Goal: Find specific page/section

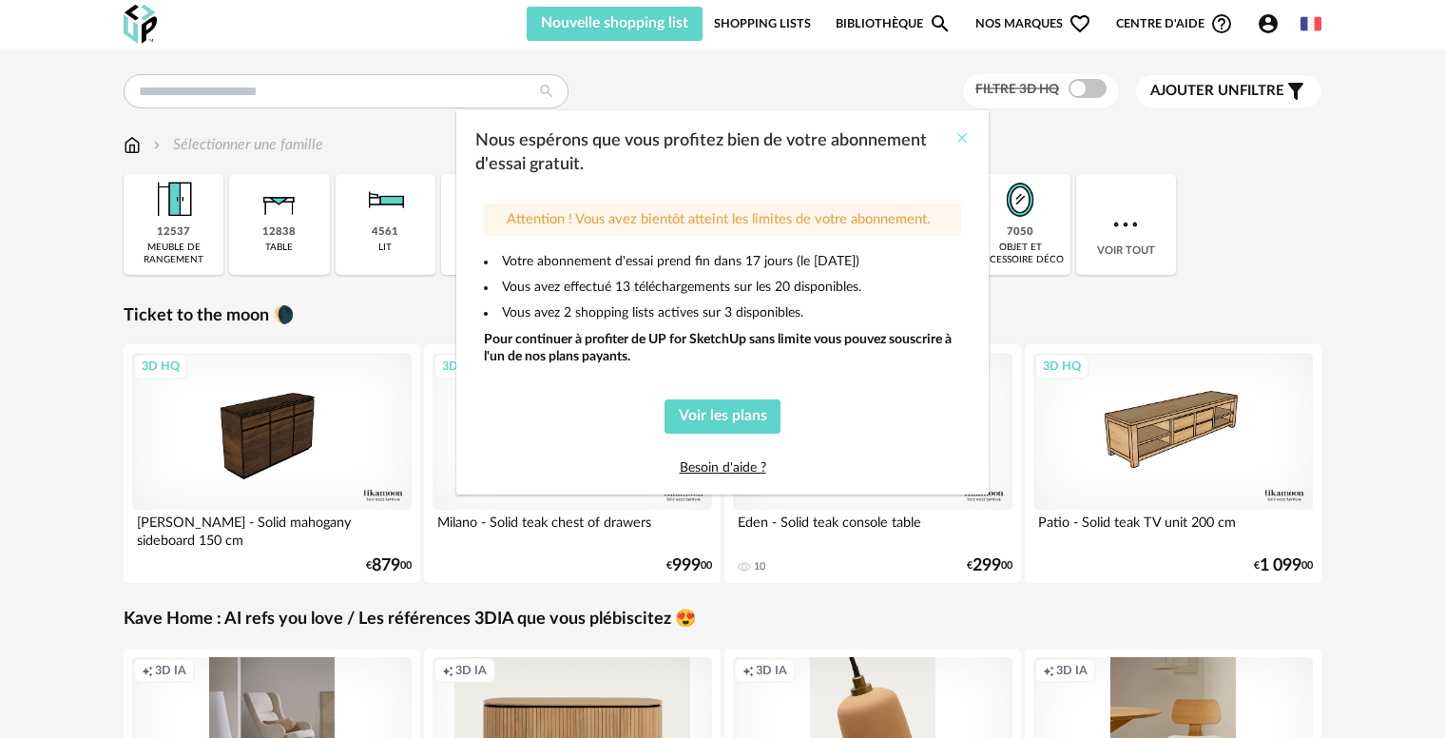
click at [962, 139] on icon "Close" at bounding box center [962, 137] width 15 height 15
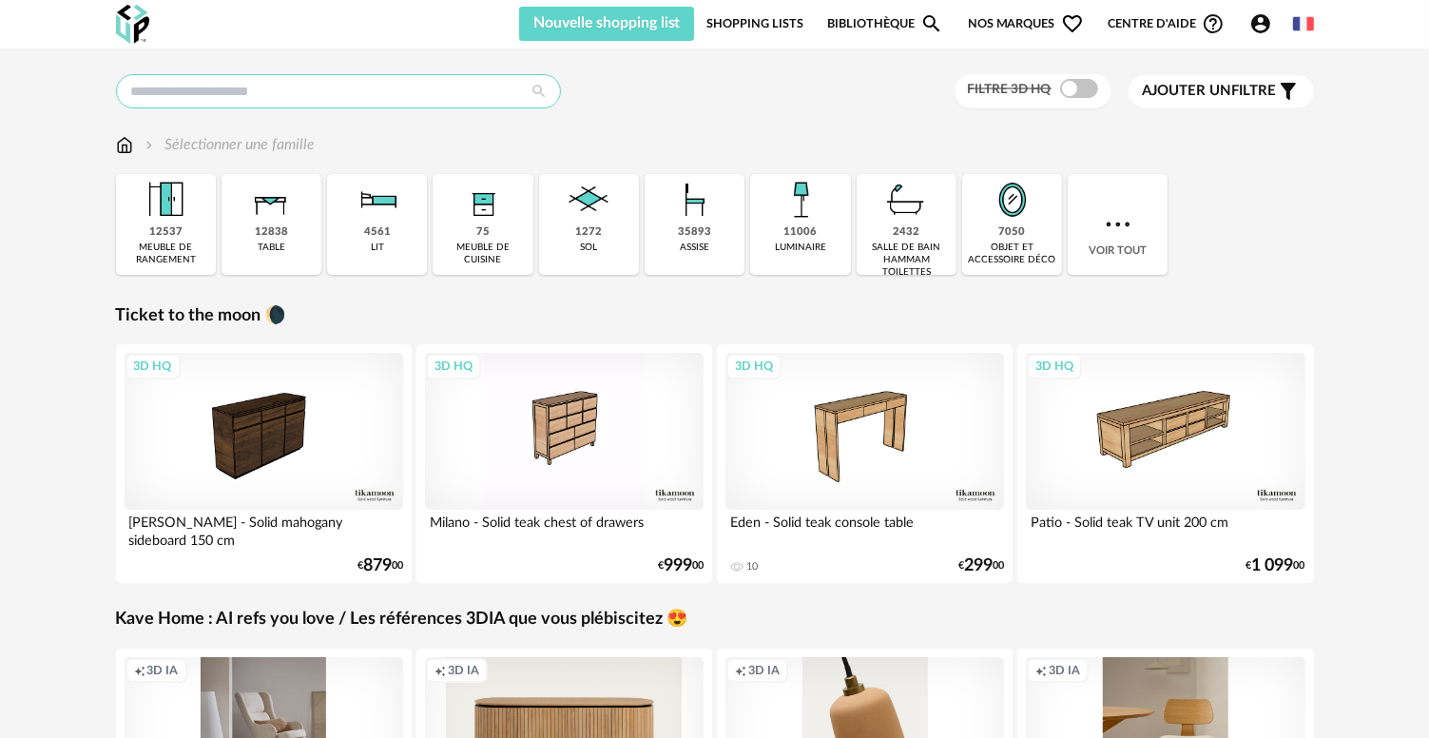
click at [305, 90] on input "text" at bounding box center [338, 91] width 445 height 34
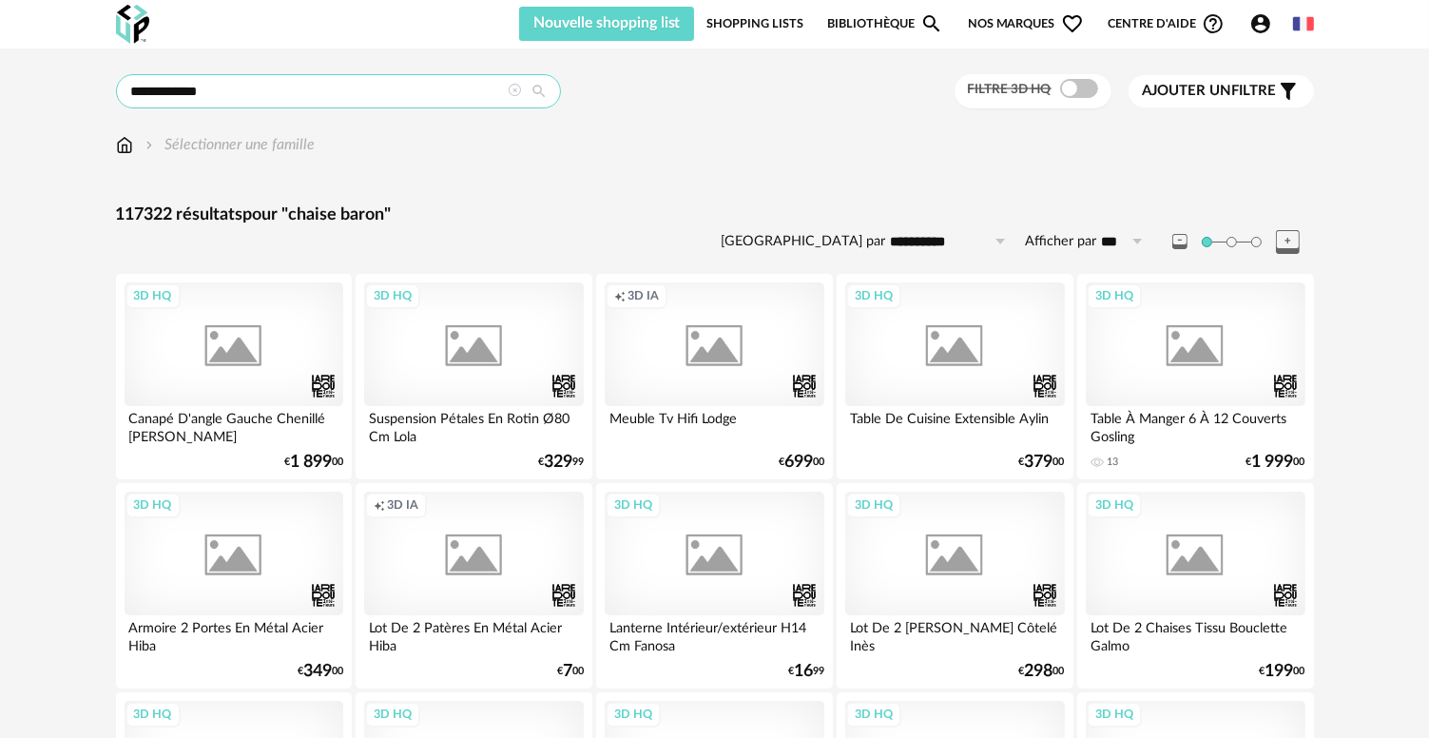
type input "**********"
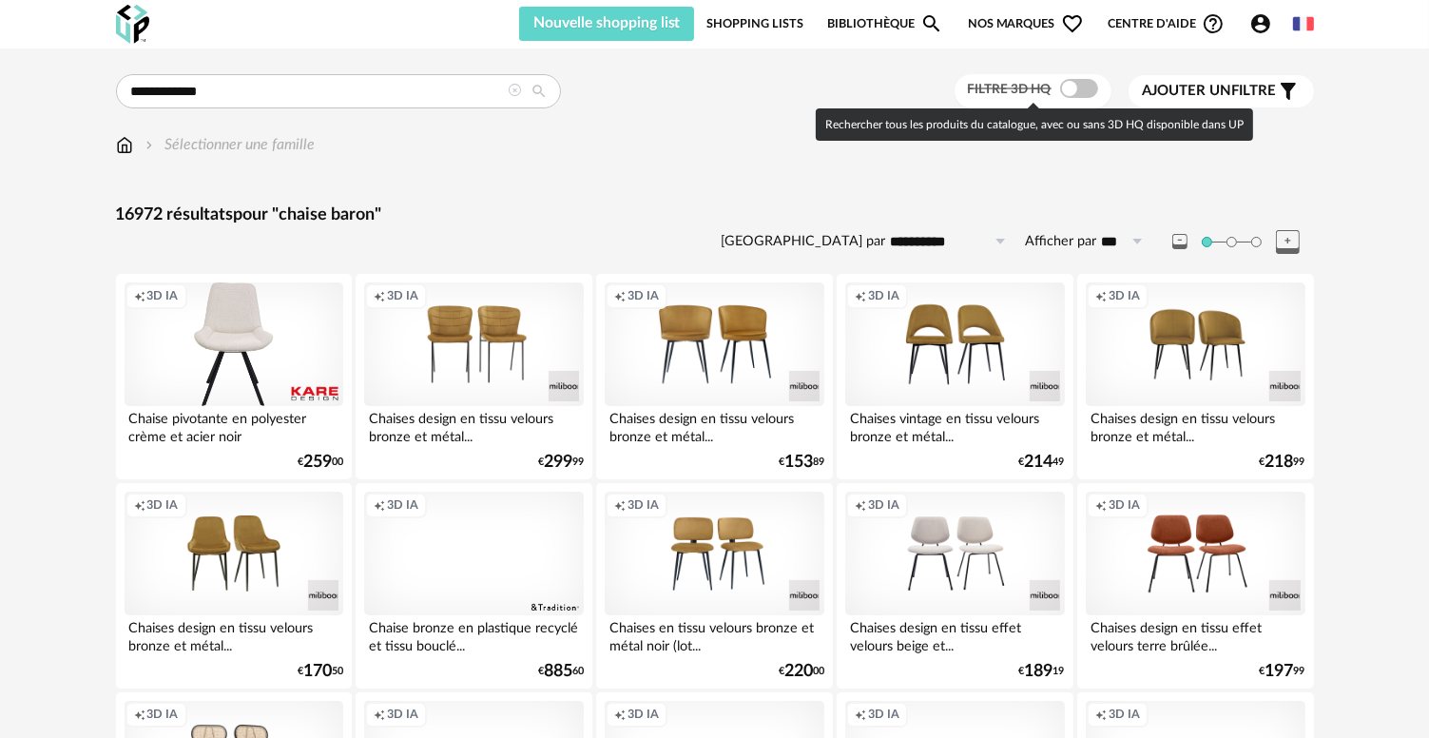
click at [1071, 87] on span at bounding box center [1079, 88] width 38 height 19
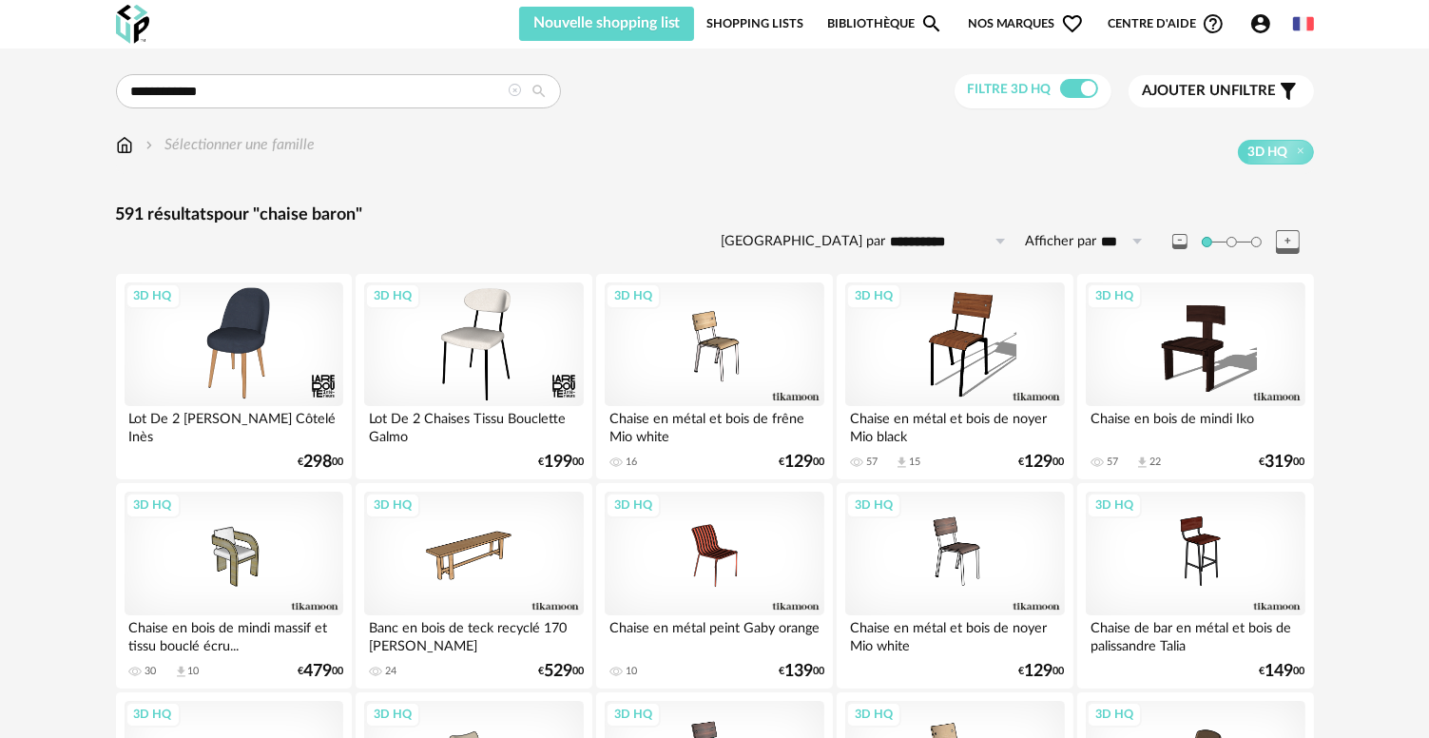
click at [1297, 87] on icon "Filter icon" at bounding box center [1288, 91] width 23 height 23
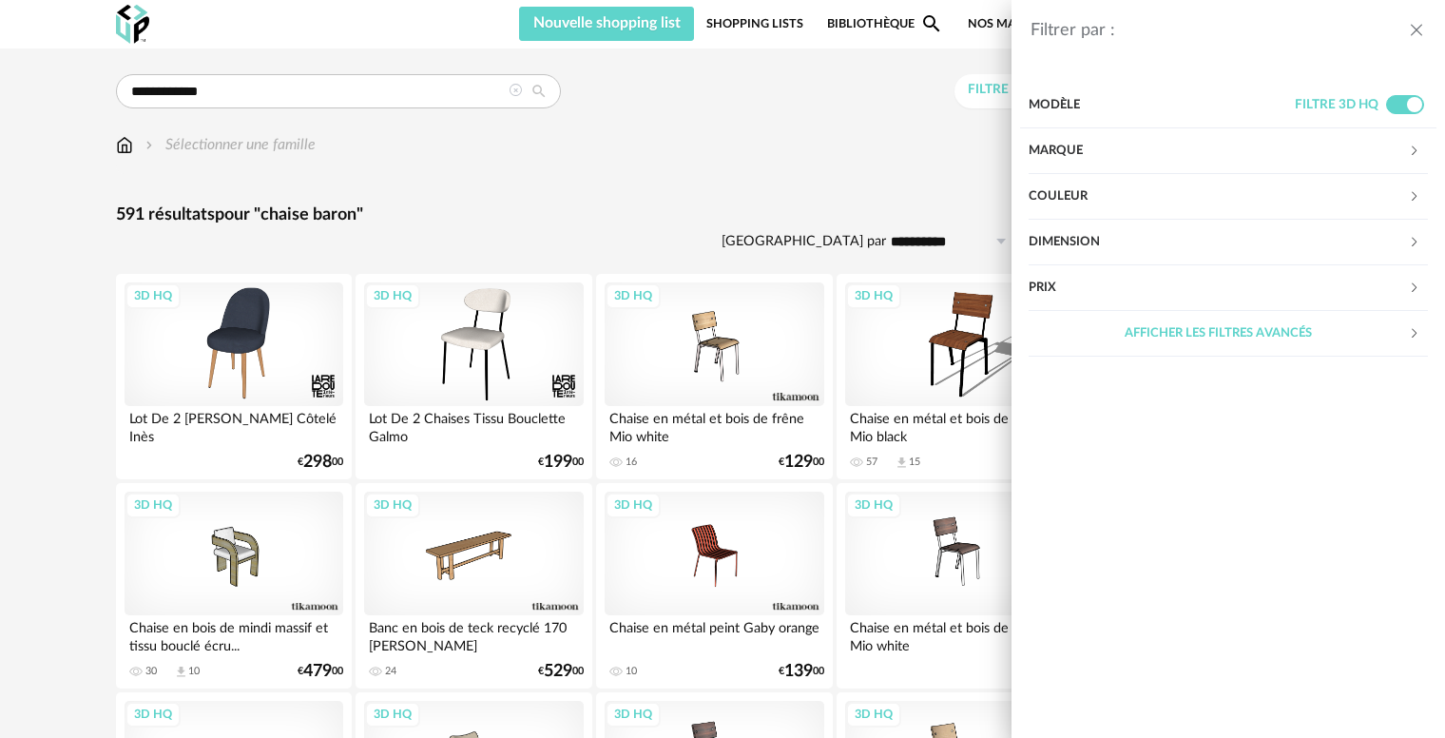
click at [1080, 141] on div "Marque" at bounding box center [1218, 151] width 379 height 46
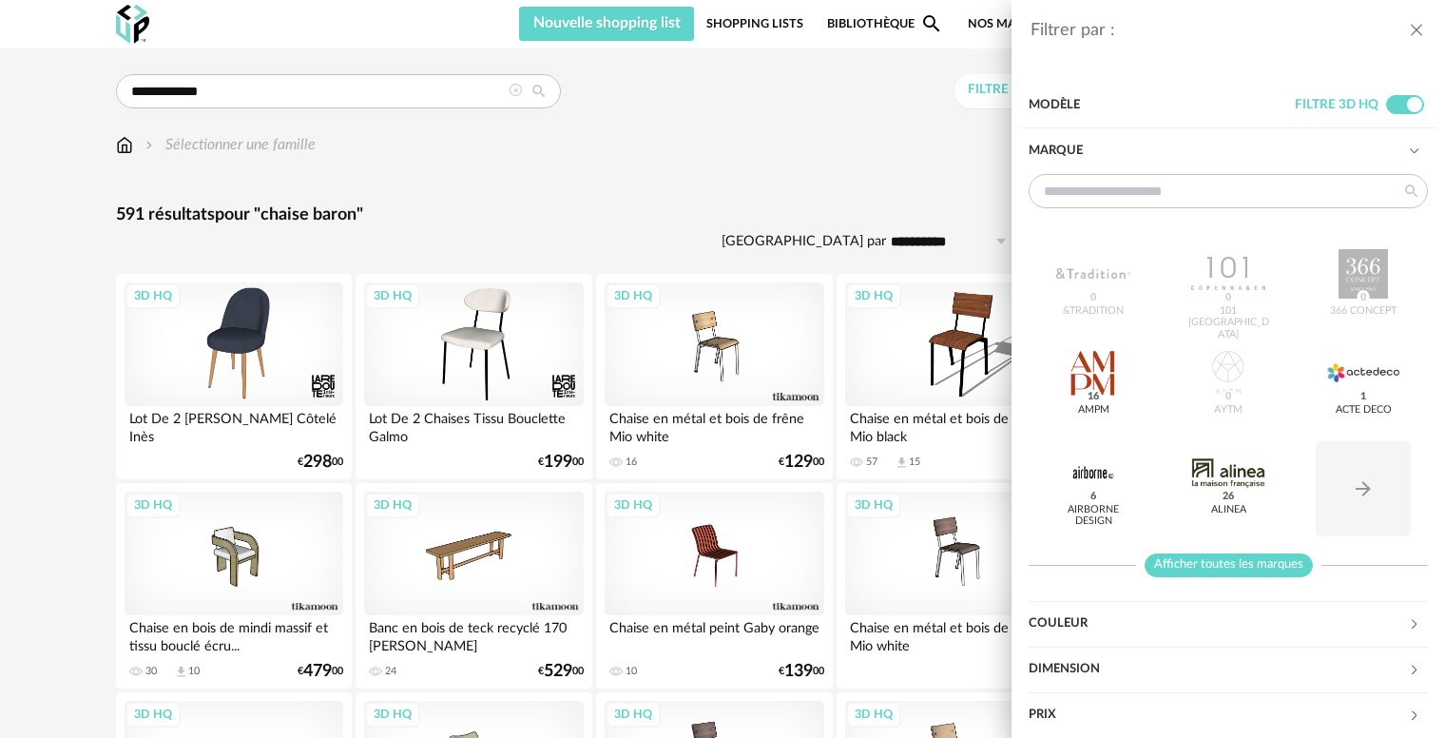
click at [1209, 555] on span "Afficher toutes les marques" at bounding box center [1229, 565] width 168 height 24
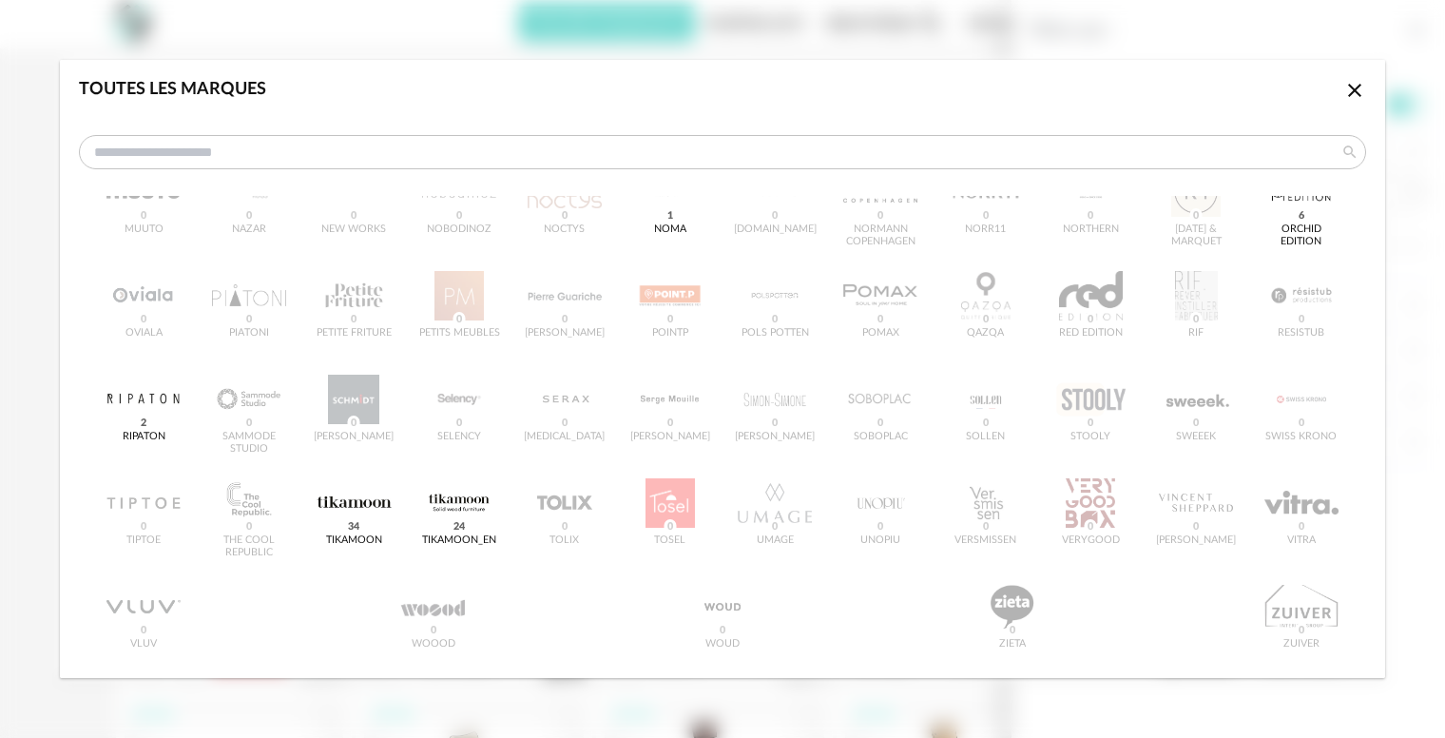
scroll to position [1004, 0]
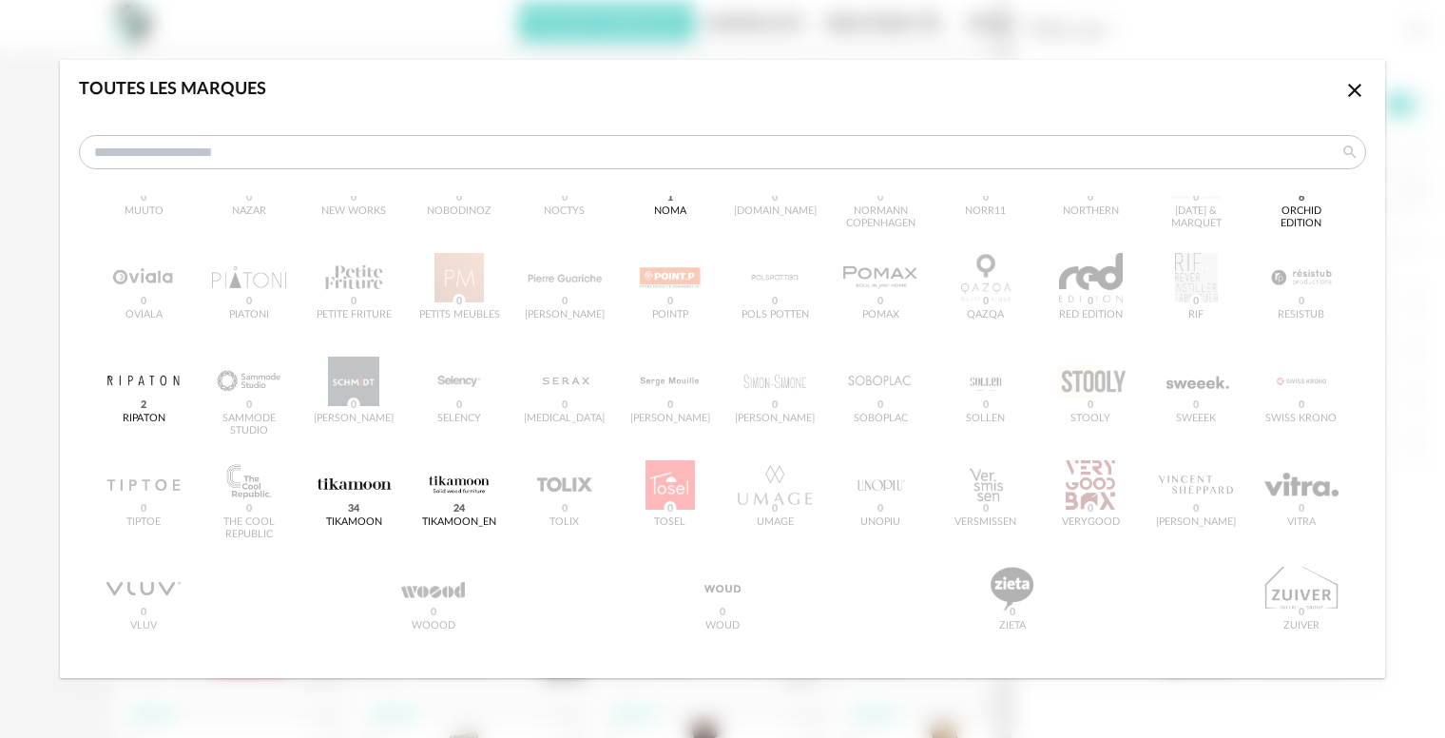
click at [1344, 100] on icon "Close icon" at bounding box center [1355, 90] width 23 height 23
